Goal: Task Accomplishment & Management: Use online tool/utility

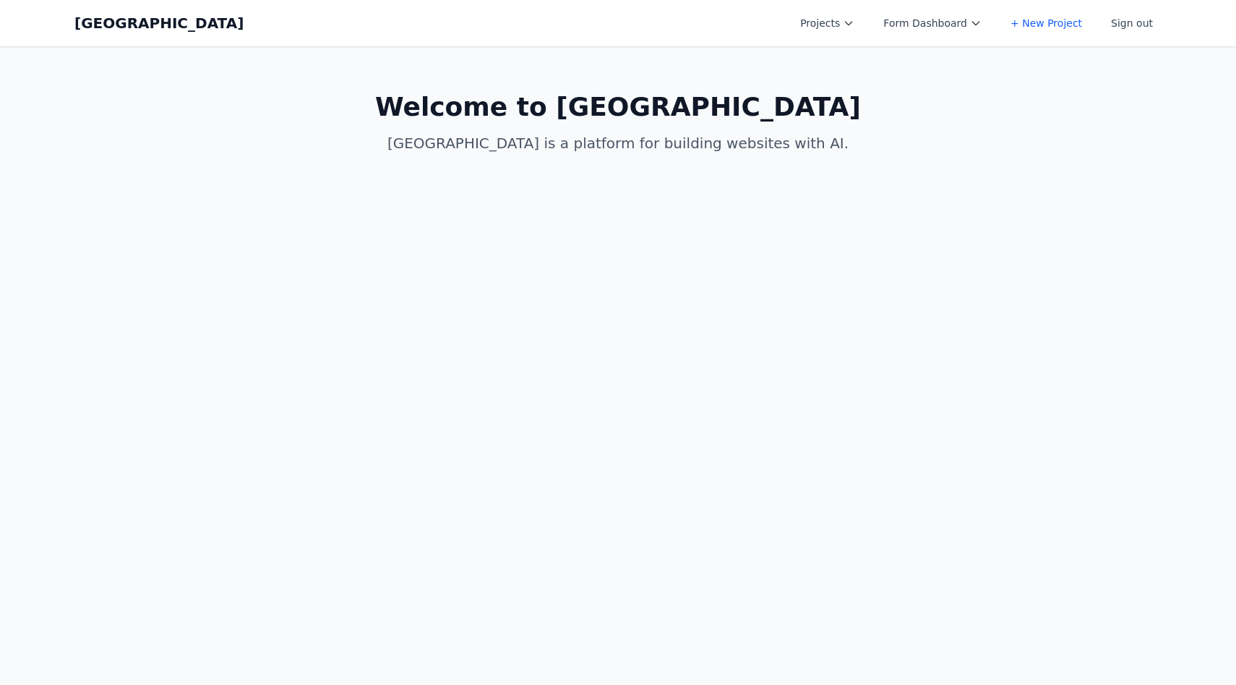
click at [818, 15] on button "Projects" at bounding box center [828, 23] width 72 height 26
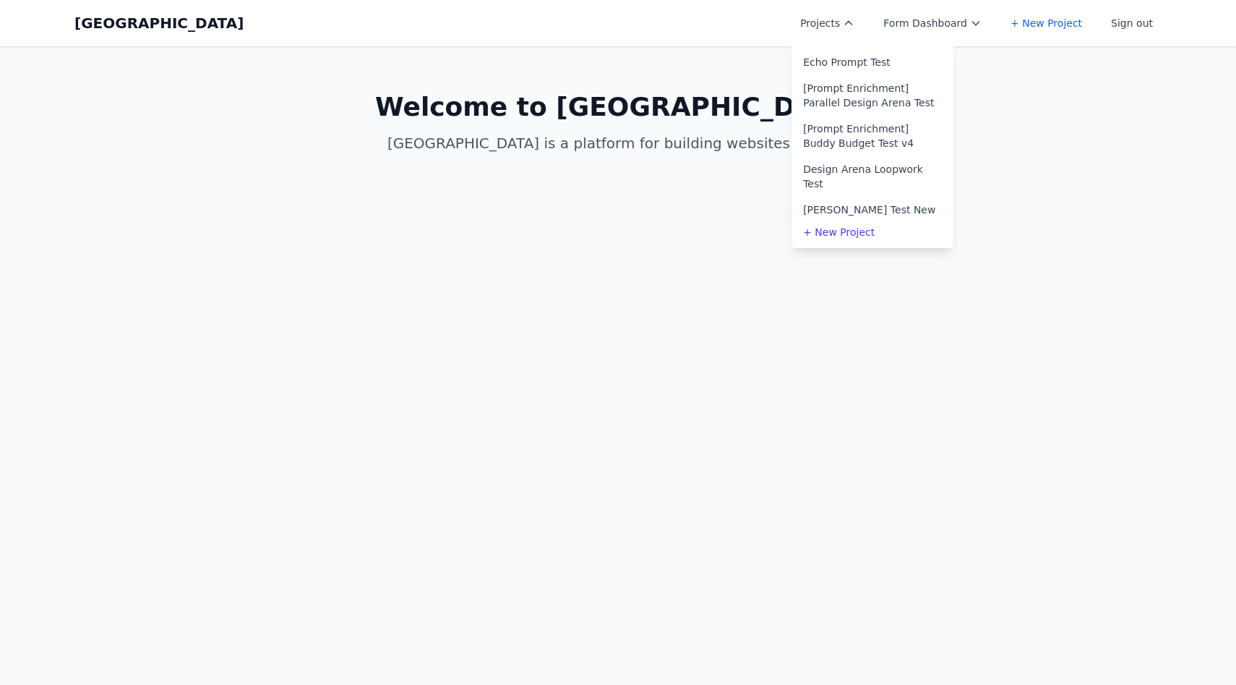
scroll to position [326, 0]
click at [837, 155] on link "[PERSON_NAME] Test New" at bounding box center [873, 168] width 162 height 26
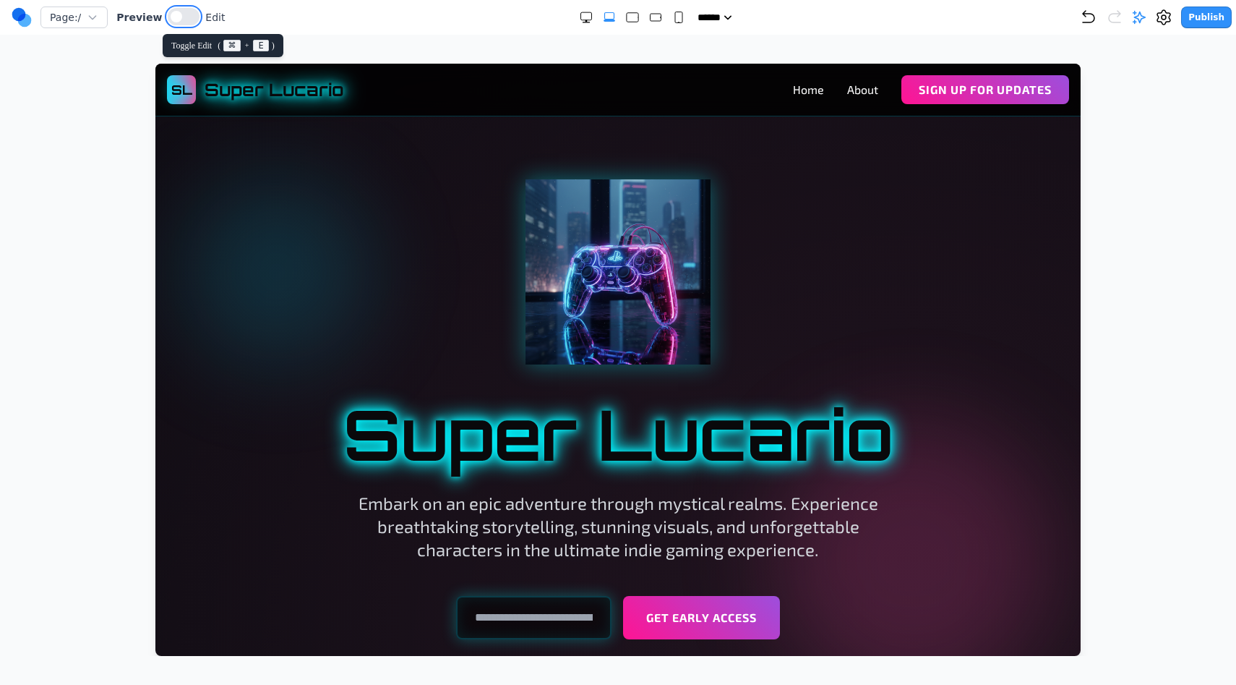
click at [171, 17] on span at bounding box center [177, 17] width 12 height 12
click at [172, 12] on button at bounding box center [178, 16] width 32 height 17
